Goal: Task Accomplishment & Management: Use online tool/utility

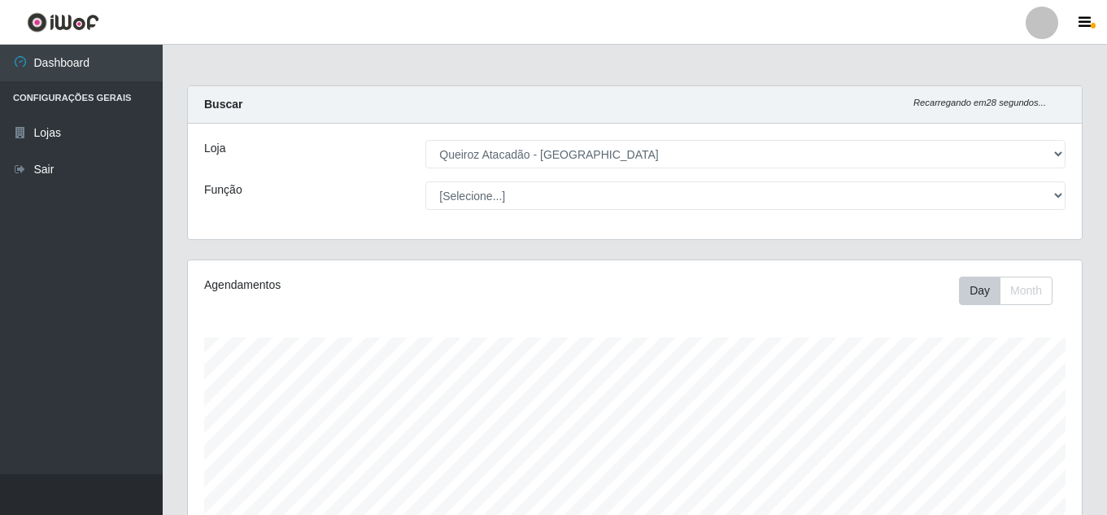
select select "462"
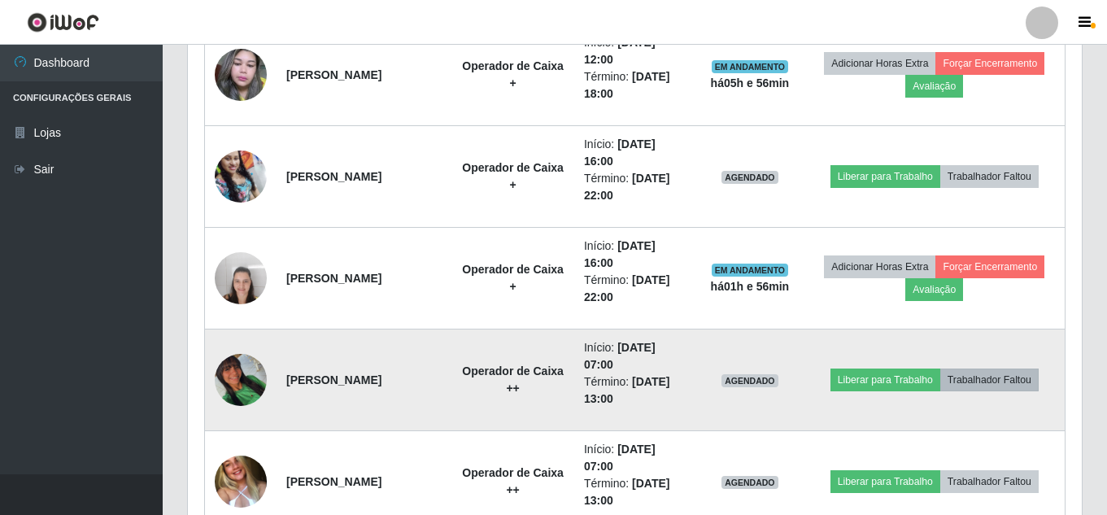
scroll to position [608, 0]
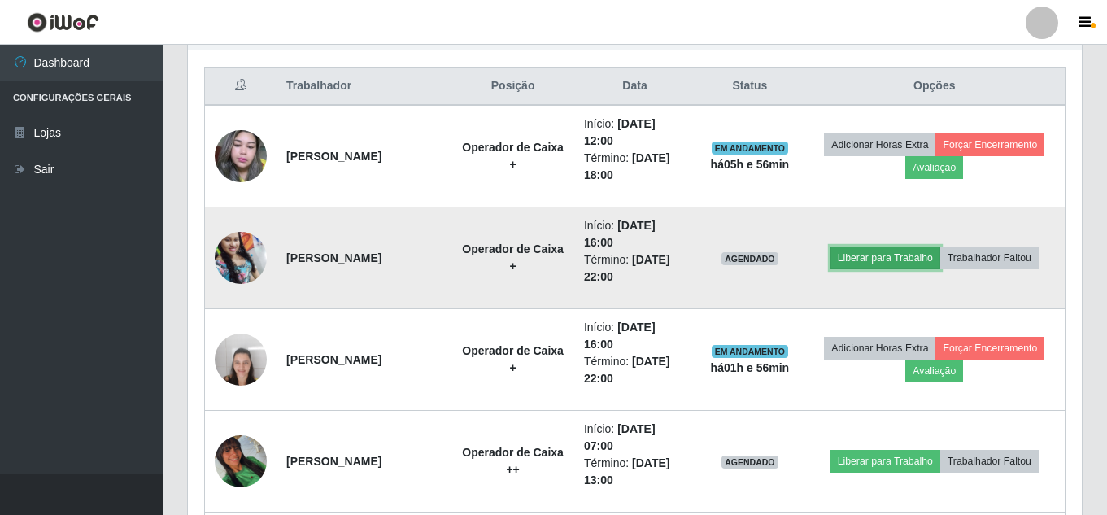
click at [914, 254] on button "Liberar para Trabalho" at bounding box center [885, 257] width 110 height 23
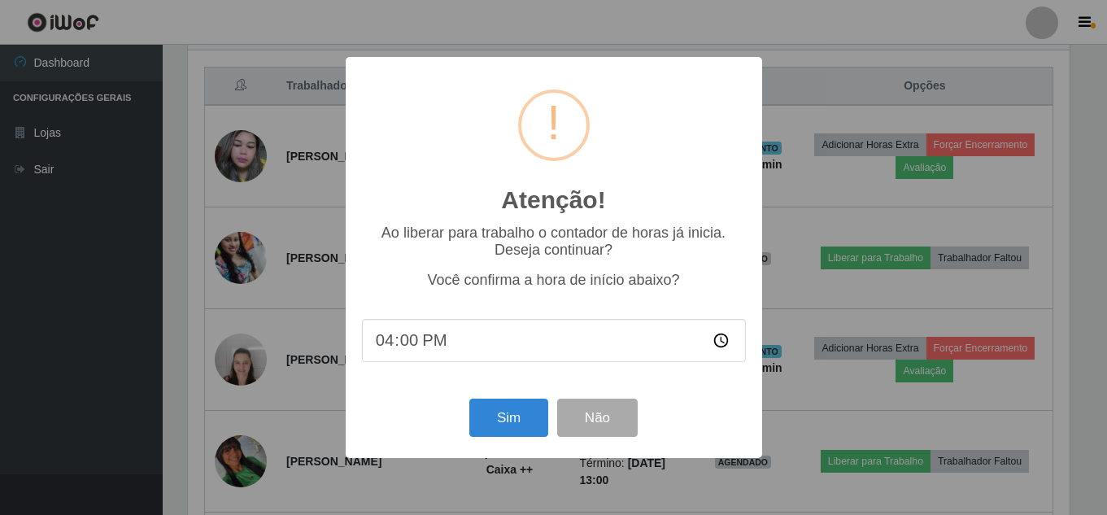
scroll to position [338, 886]
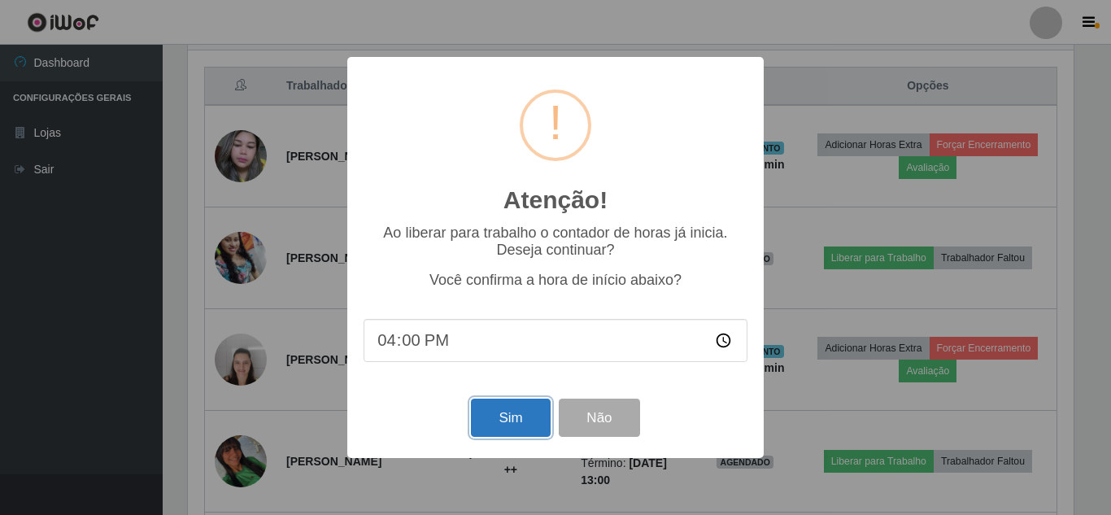
click at [504, 422] on button "Sim" at bounding box center [510, 418] width 79 height 38
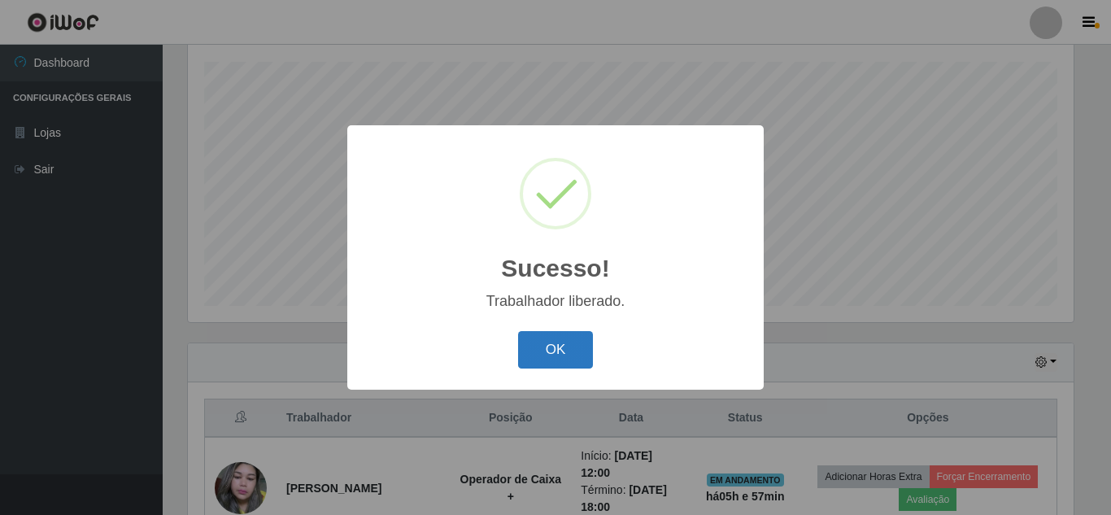
click at [553, 357] on button "OK" at bounding box center [556, 350] width 76 height 38
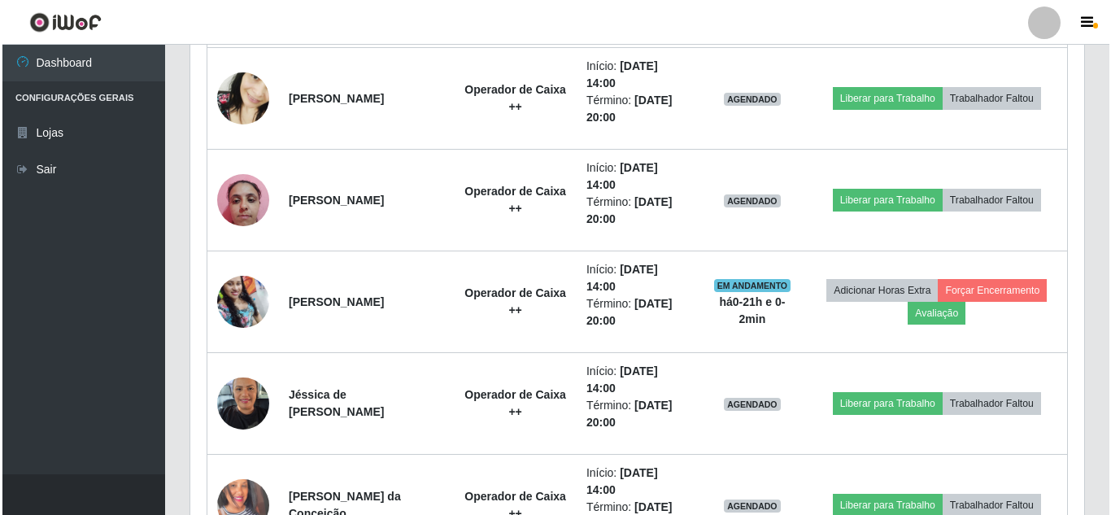
scroll to position [1496, 0]
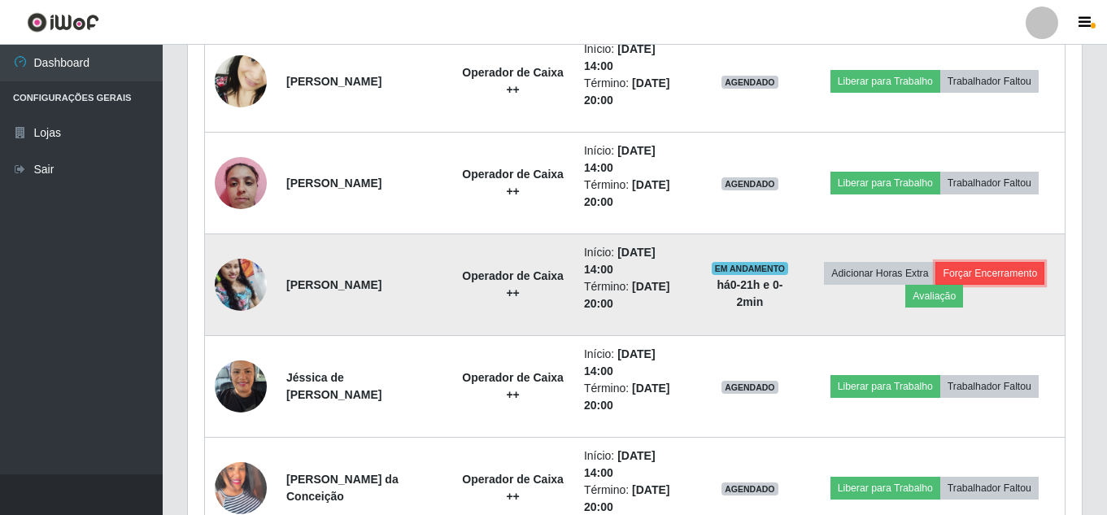
click at [1031, 270] on button "Forçar Encerramento" at bounding box center [989, 273] width 109 height 23
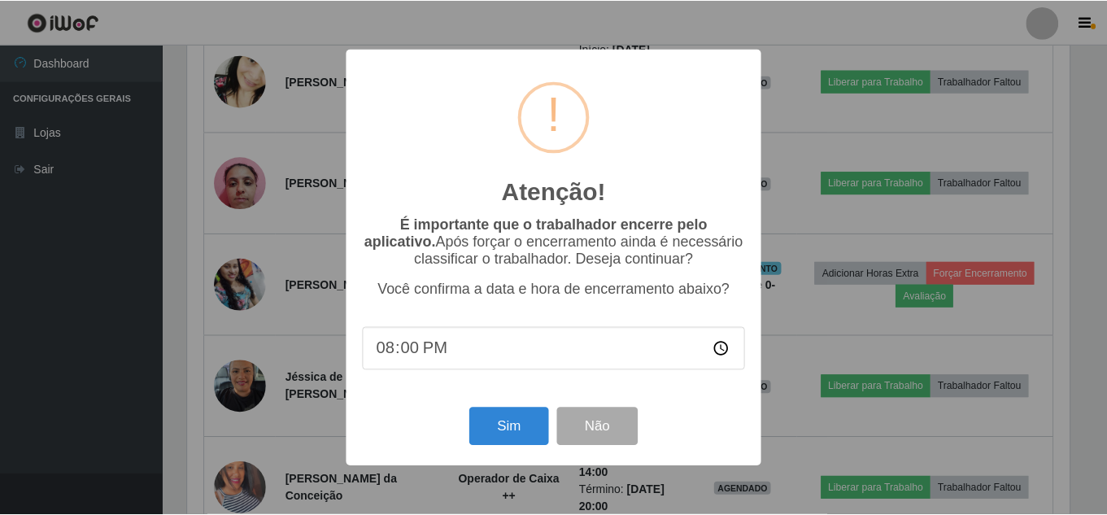
scroll to position [338, 886]
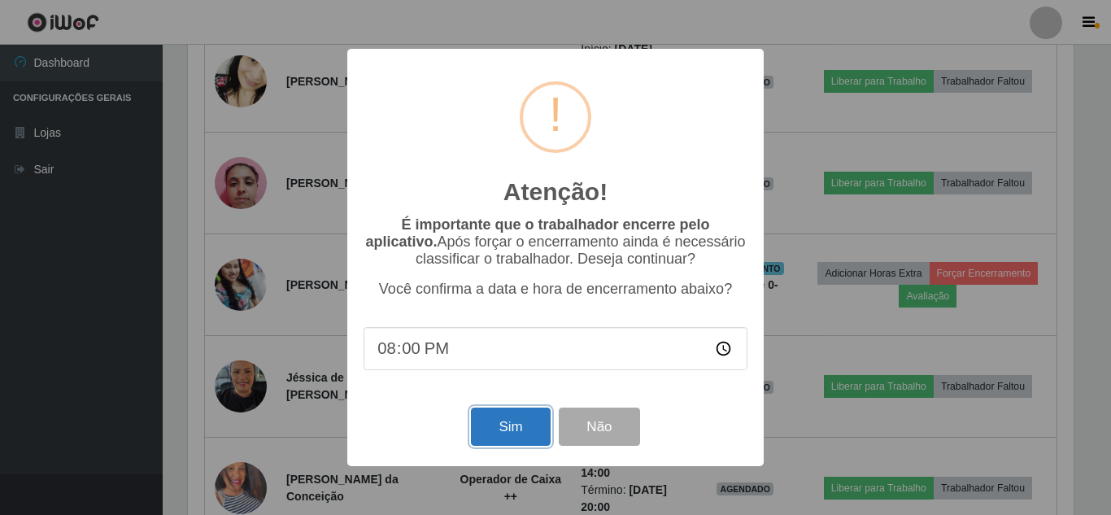
click at [550, 421] on button "Sim" at bounding box center [510, 426] width 79 height 38
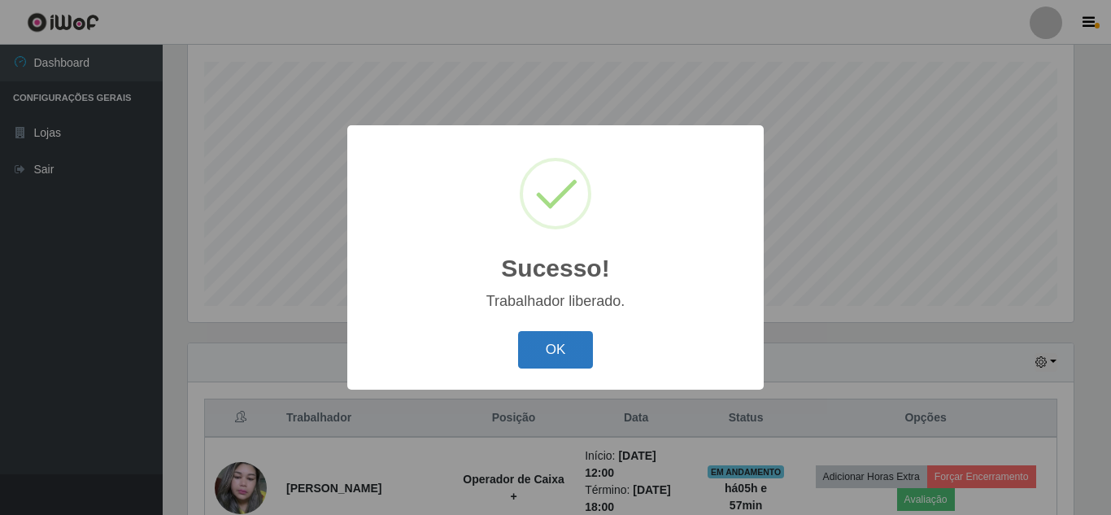
click at [574, 360] on button "OK" at bounding box center [556, 350] width 76 height 38
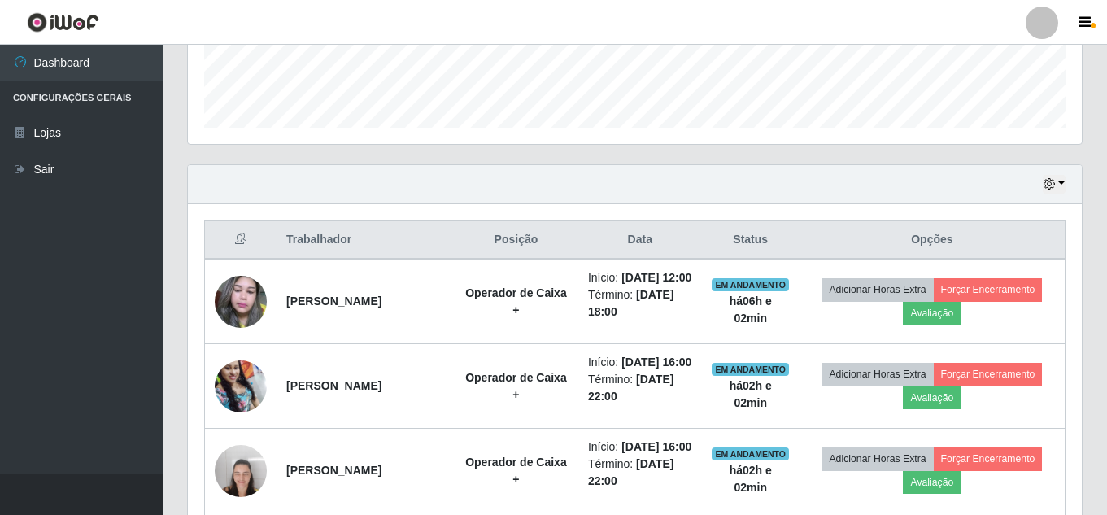
scroll to position [488, 0]
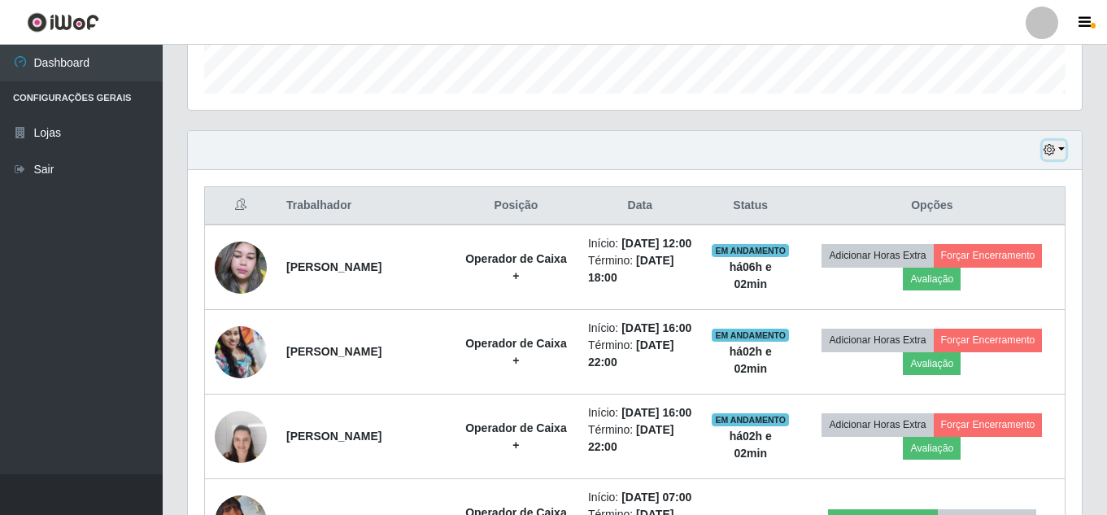
click at [1061, 150] on button "button" at bounding box center [1054, 150] width 23 height 19
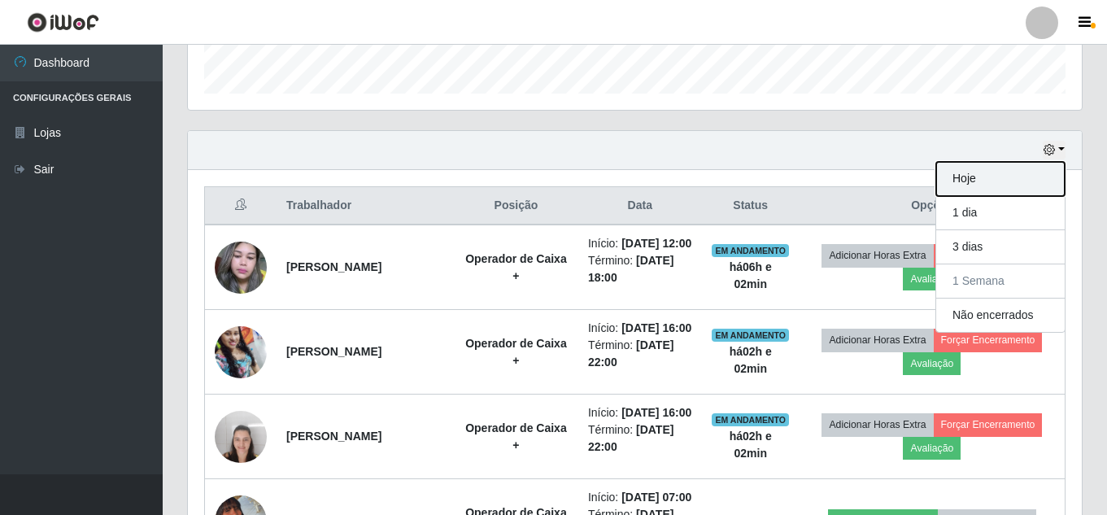
click at [1003, 172] on button "Hoje" at bounding box center [1000, 179] width 129 height 34
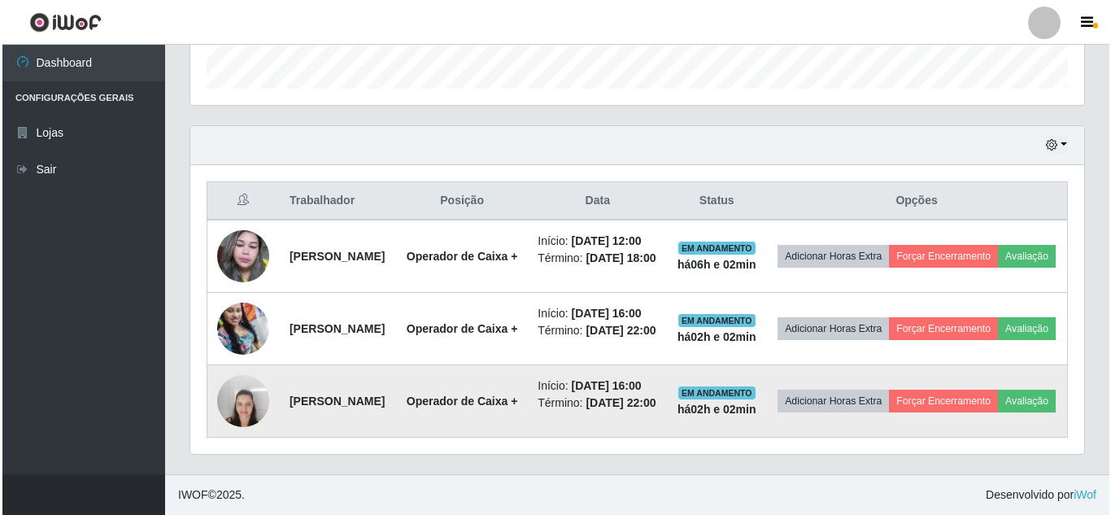
scroll to position [529, 0]
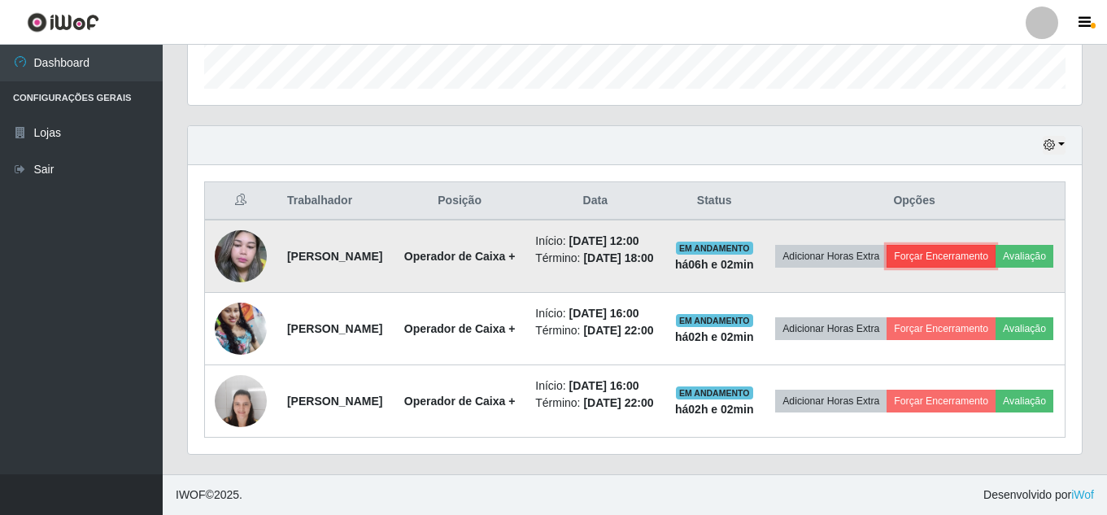
click at [996, 245] on button "Forçar Encerramento" at bounding box center [941, 256] width 109 height 23
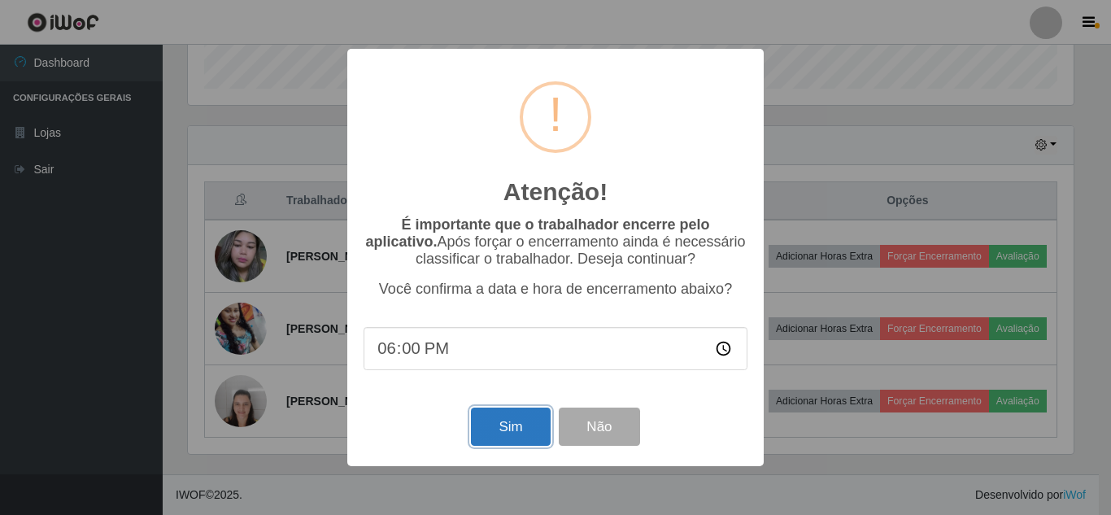
click at [503, 426] on button "Sim" at bounding box center [510, 426] width 79 height 38
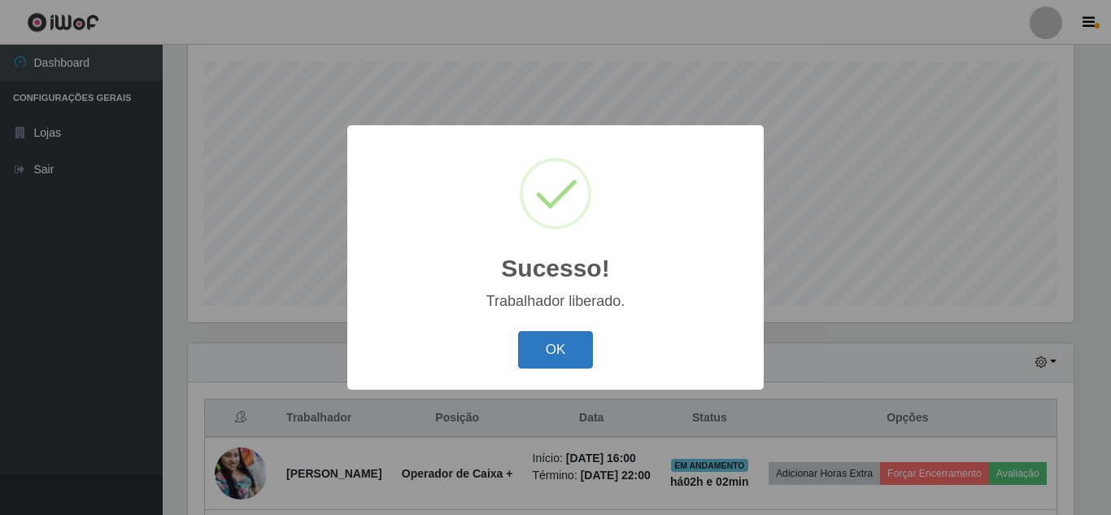
click at [526, 347] on button "OK" at bounding box center [556, 350] width 76 height 38
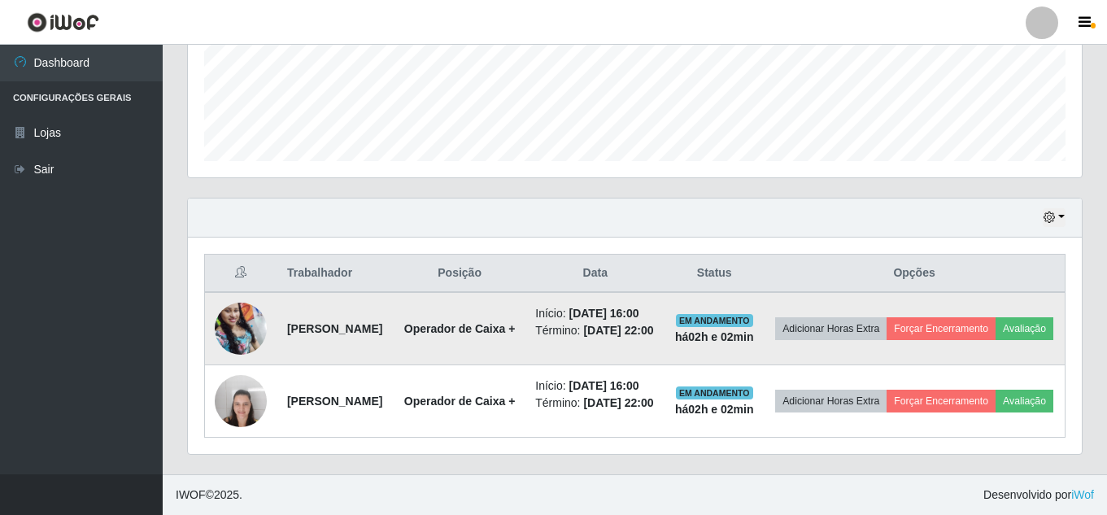
scroll to position [445, 0]
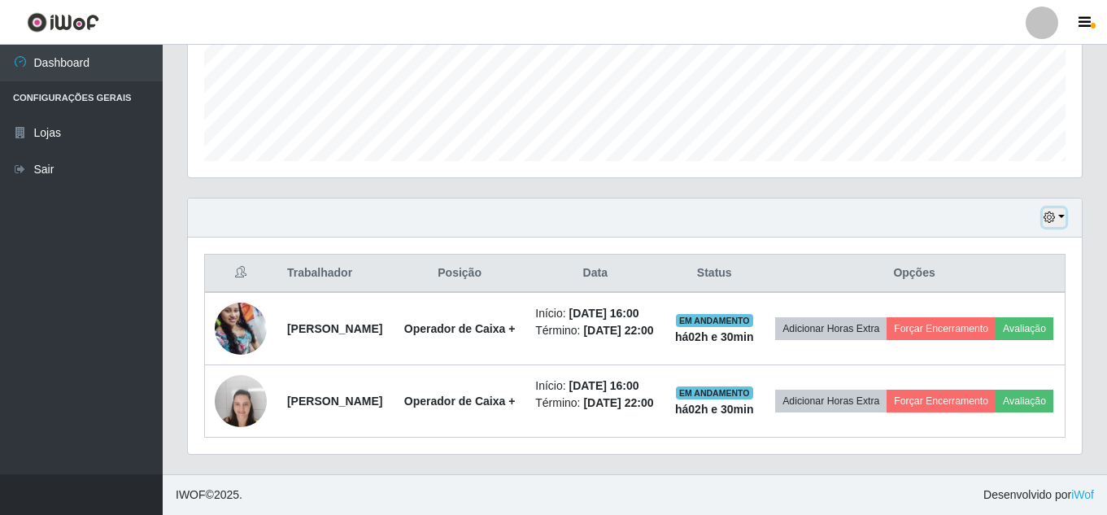
click at [1064, 208] on button "button" at bounding box center [1054, 217] width 23 height 19
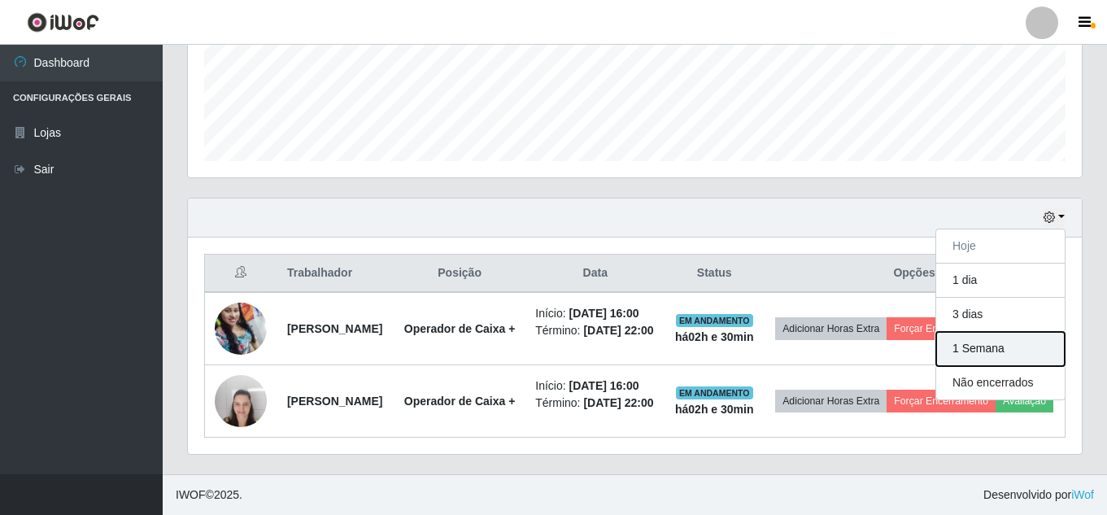
click at [985, 332] on button "1 Semana" at bounding box center [1000, 349] width 129 height 34
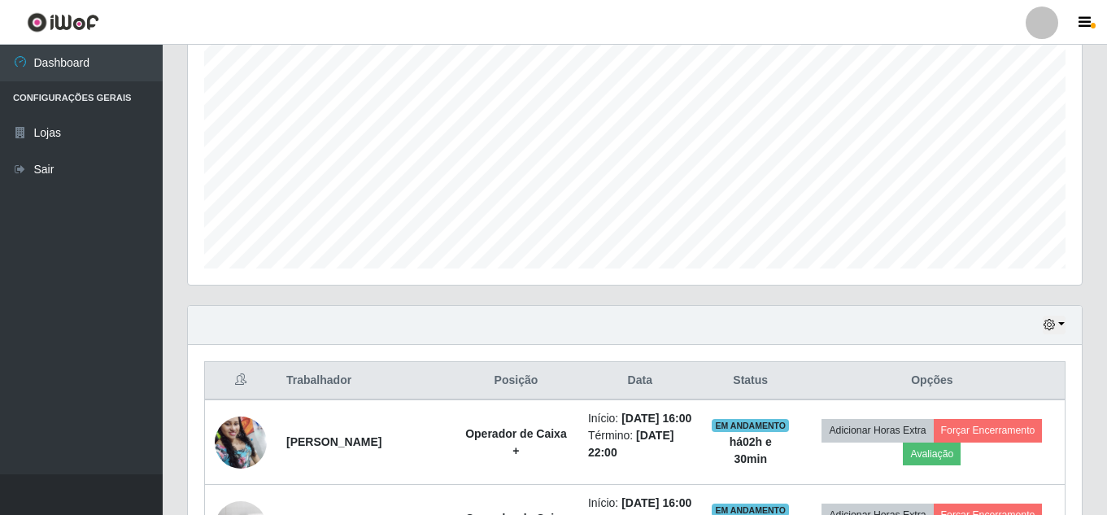
scroll to position [325, 0]
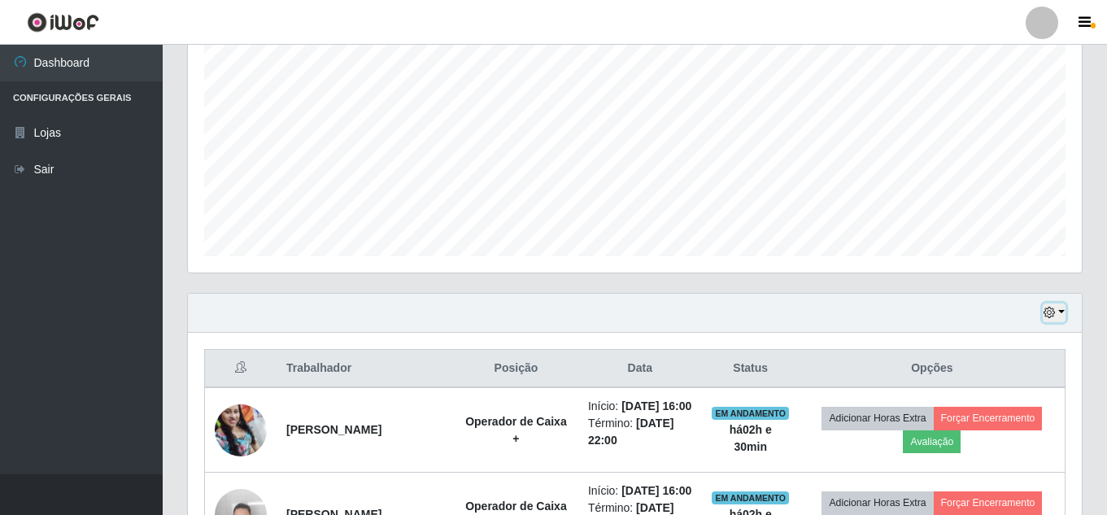
click at [1061, 315] on button "button" at bounding box center [1054, 312] width 23 height 19
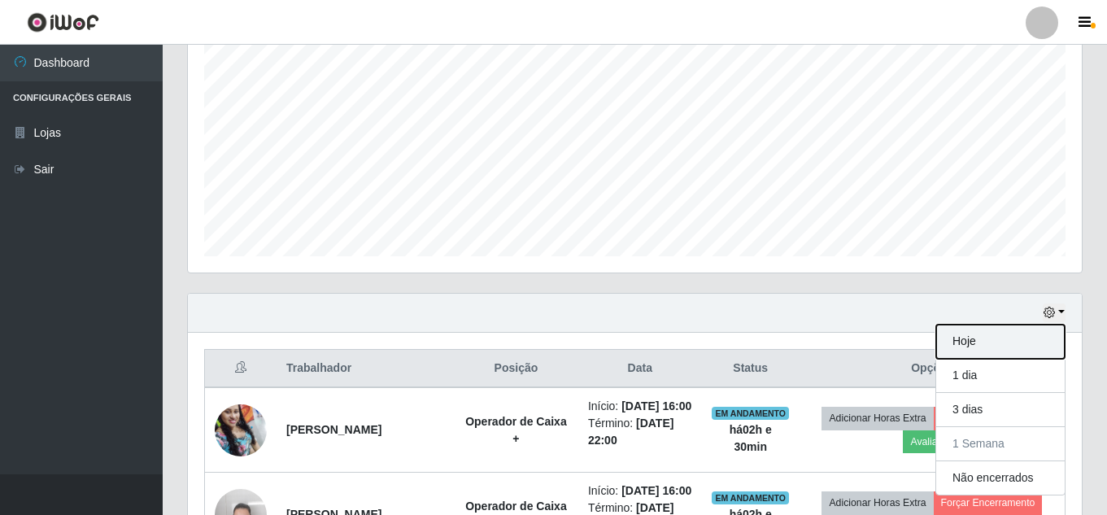
click at [997, 346] on button "Hoje" at bounding box center [1000, 342] width 129 height 34
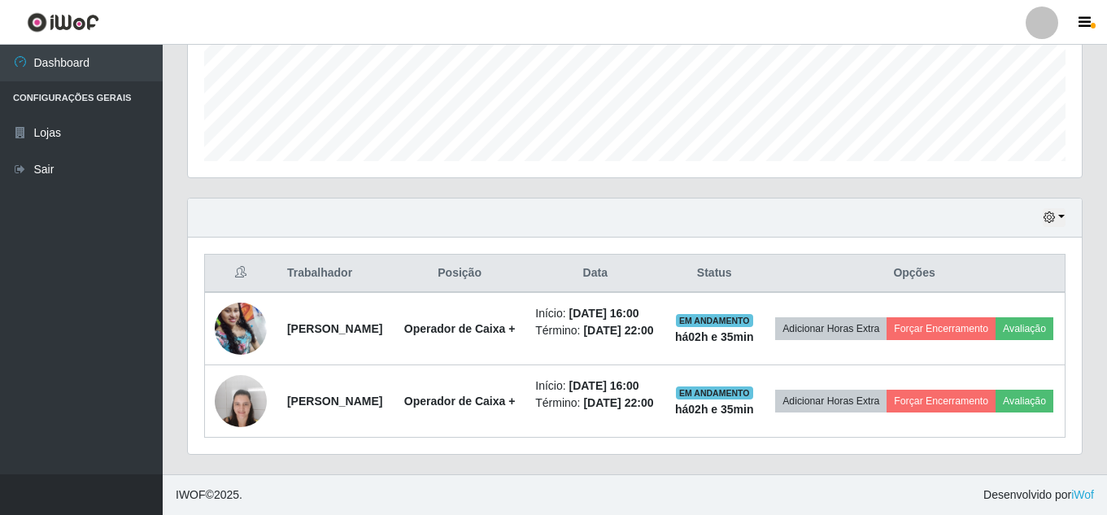
scroll to position [445, 0]
click at [1061, 208] on button "button" at bounding box center [1054, 217] width 23 height 19
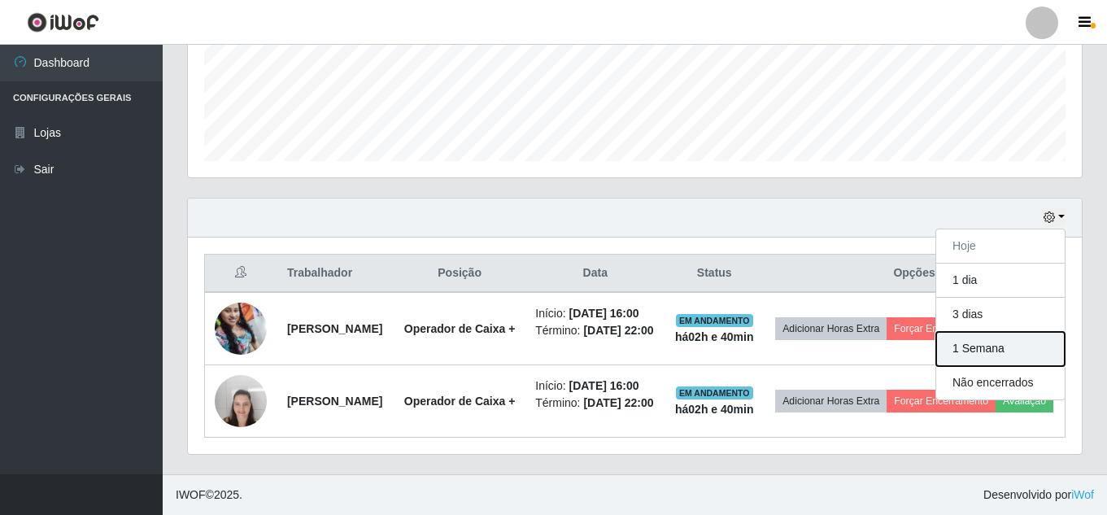
click at [980, 332] on button "1 Semana" at bounding box center [1000, 349] width 129 height 34
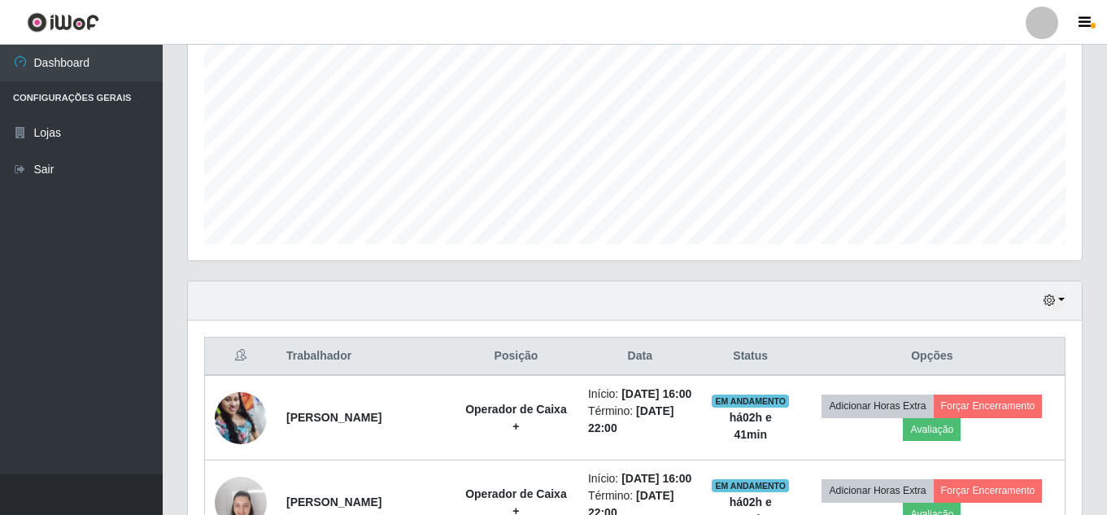
scroll to position [337, 0]
click at [1061, 295] on button "button" at bounding box center [1054, 301] width 23 height 19
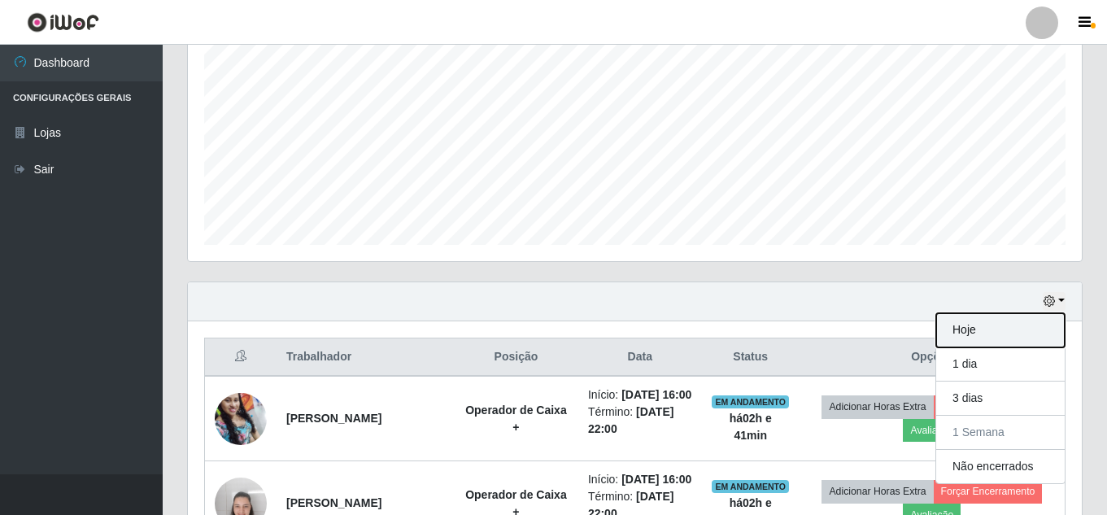
click at [961, 336] on button "Hoje" at bounding box center [1000, 330] width 129 height 34
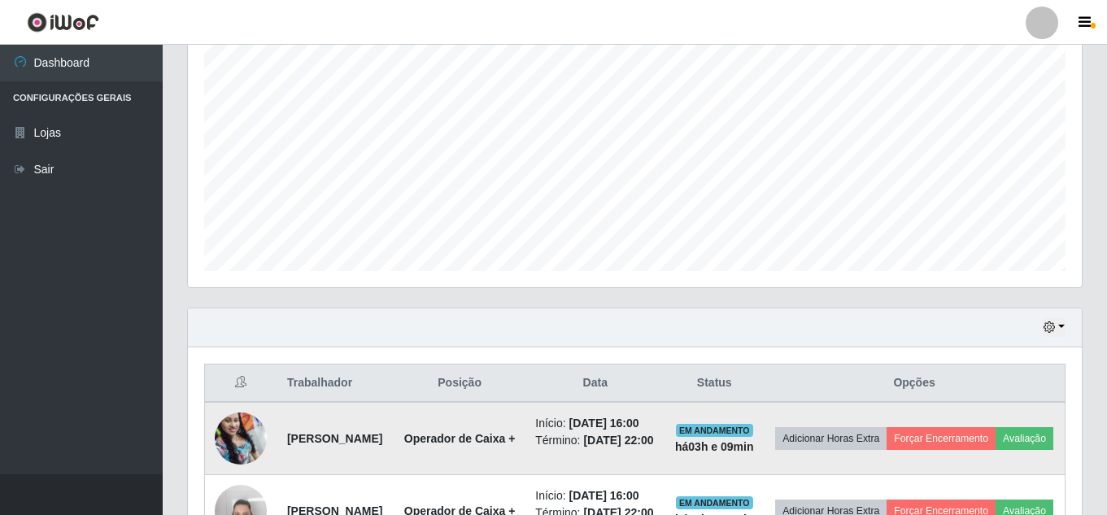
scroll to position [445, 0]
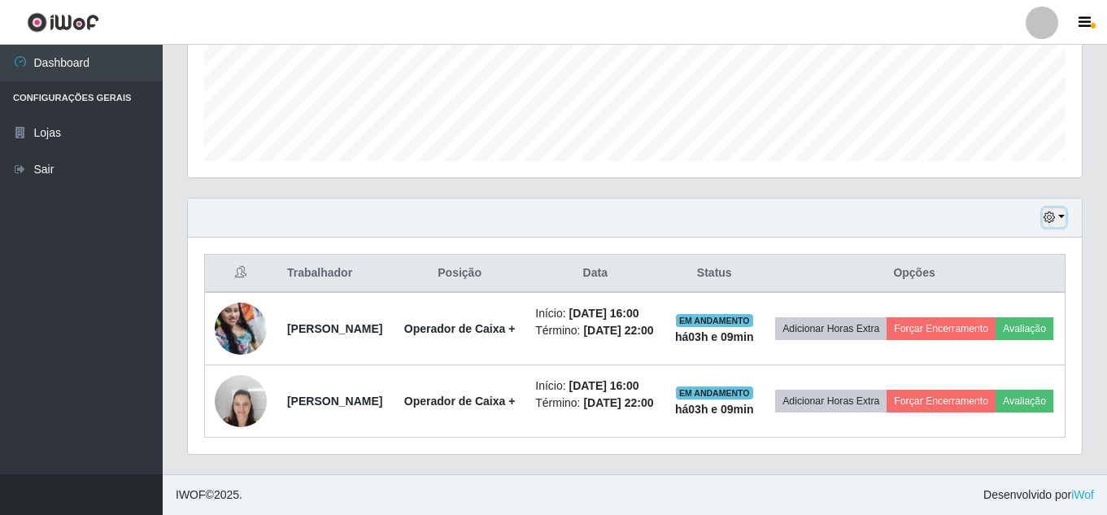
click at [1060, 208] on button "button" at bounding box center [1054, 217] width 23 height 19
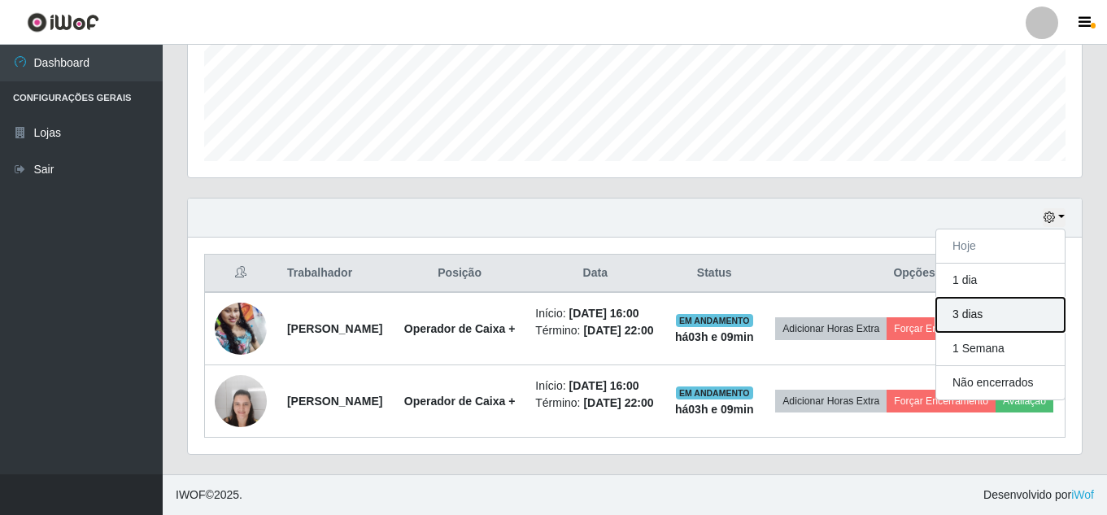
click at [1030, 298] on button "3 dias" at bounding box center [1000, 315] width 129 height 34
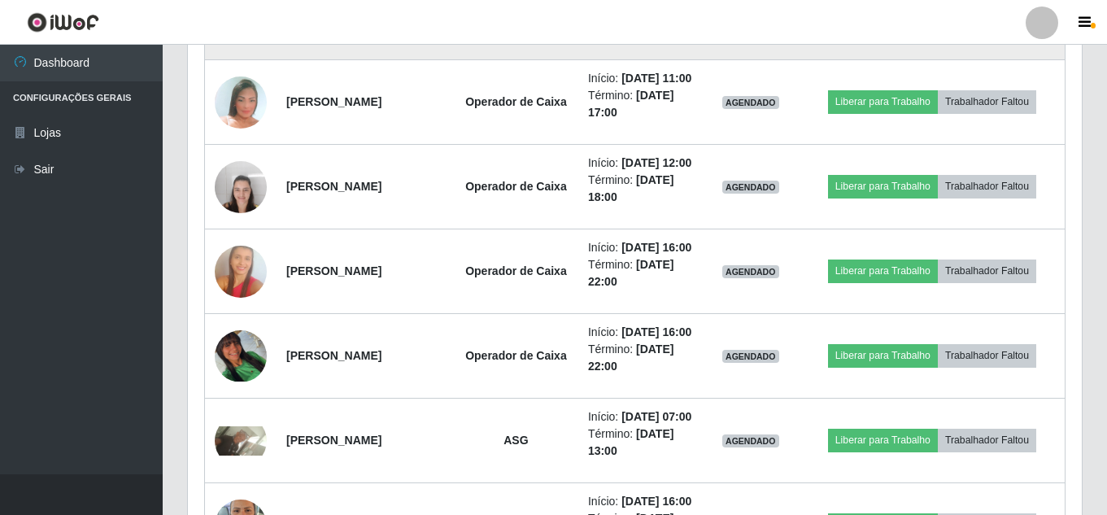
scroll to position [1708, 0]
